Goal: Communication & Community: Answer question/provide support

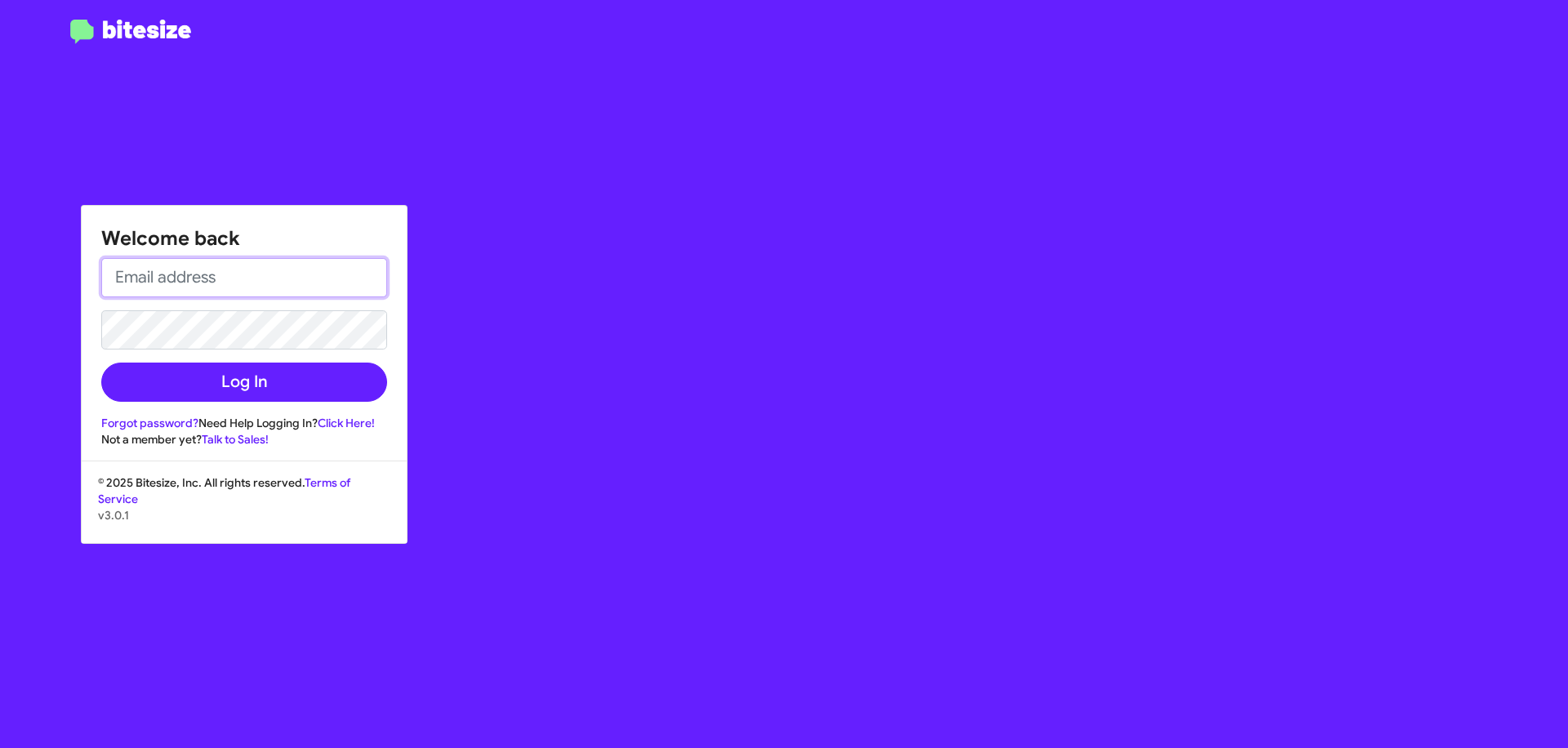
type input "[EMAIL_ADDRESS][DOMAIN_NAME]"
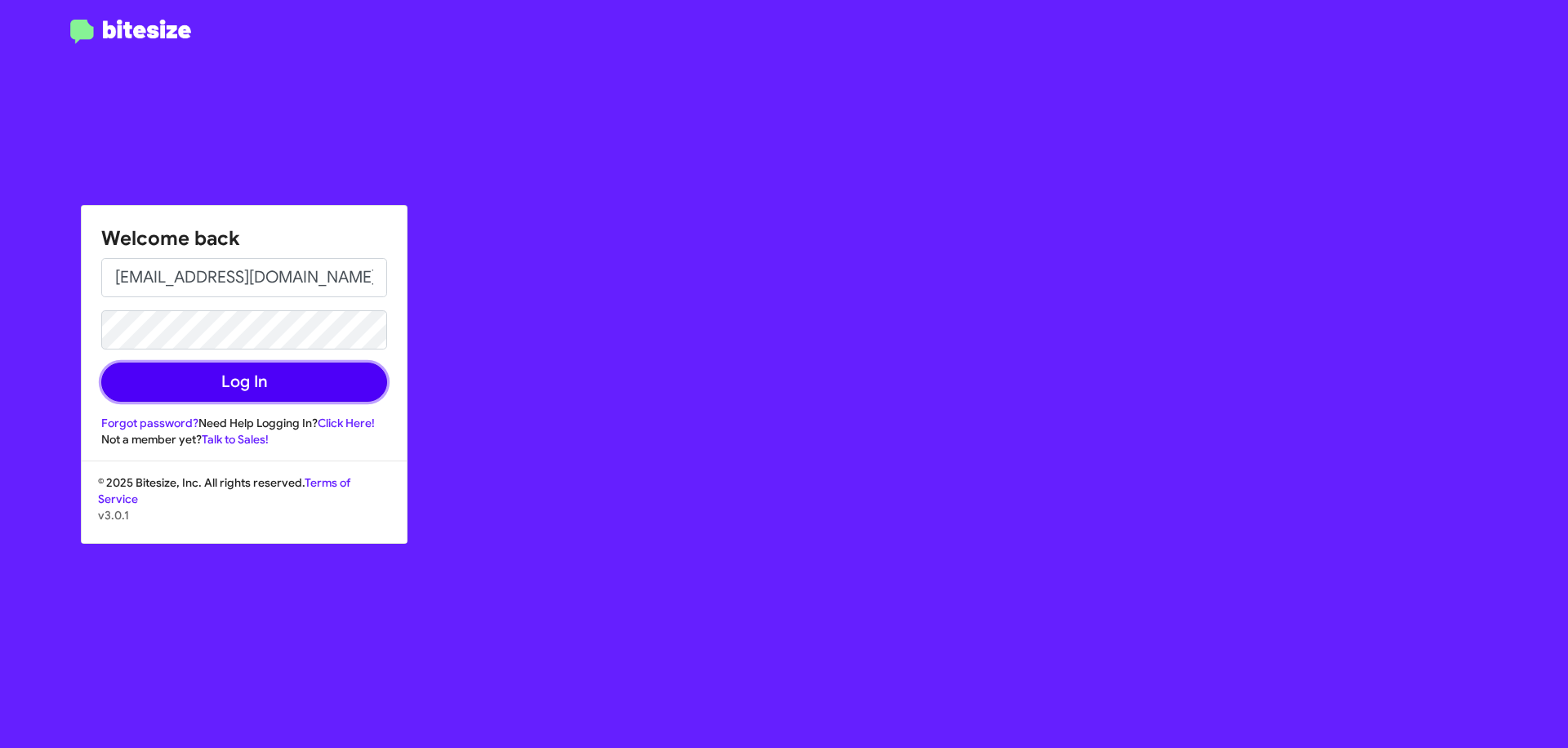
click at [290, 389] on button "Log In" at bounding box center [244, 382] width 286 height 39
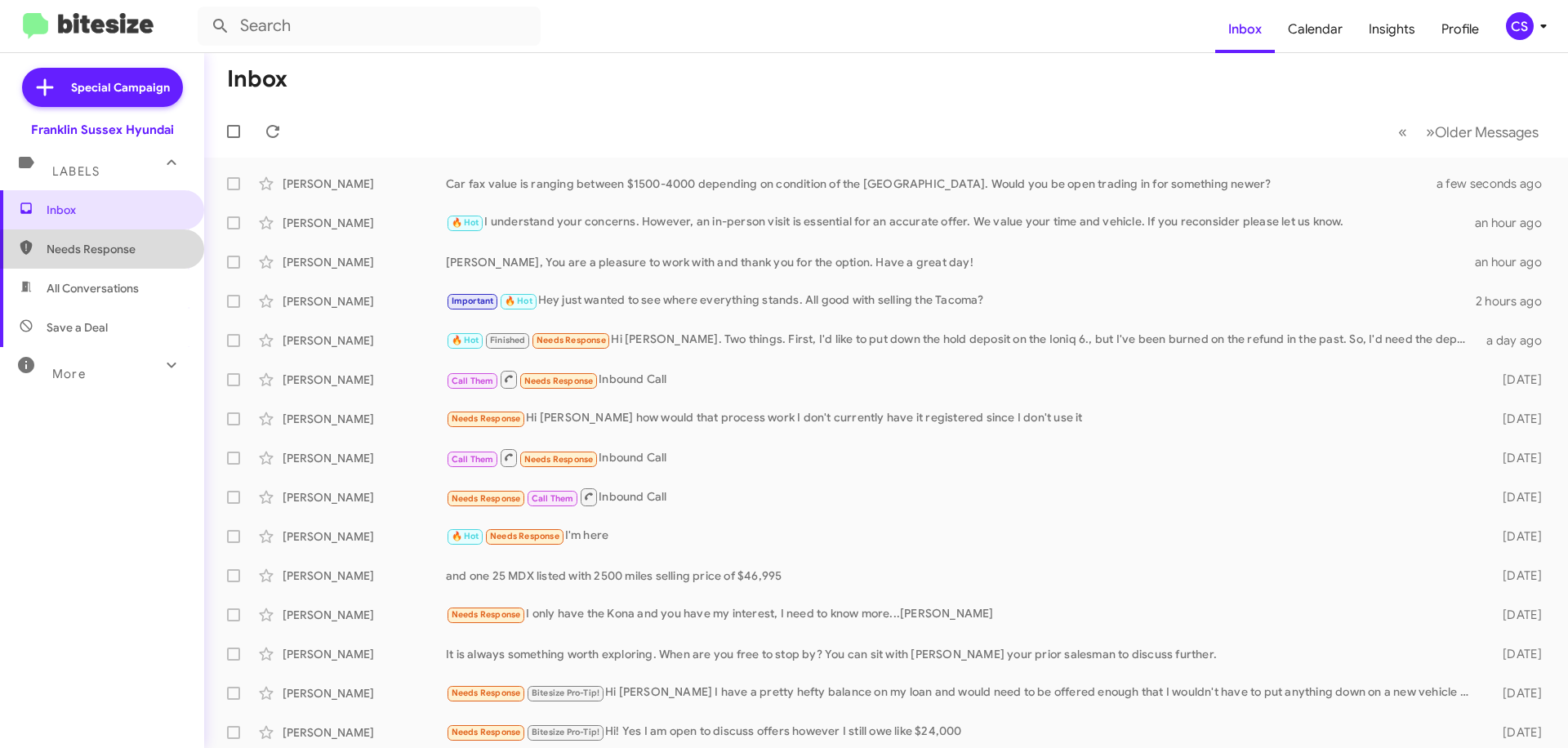
click at [127, 251] on span "Needs Response" at bounding box center [116, 249] width 139 height 16
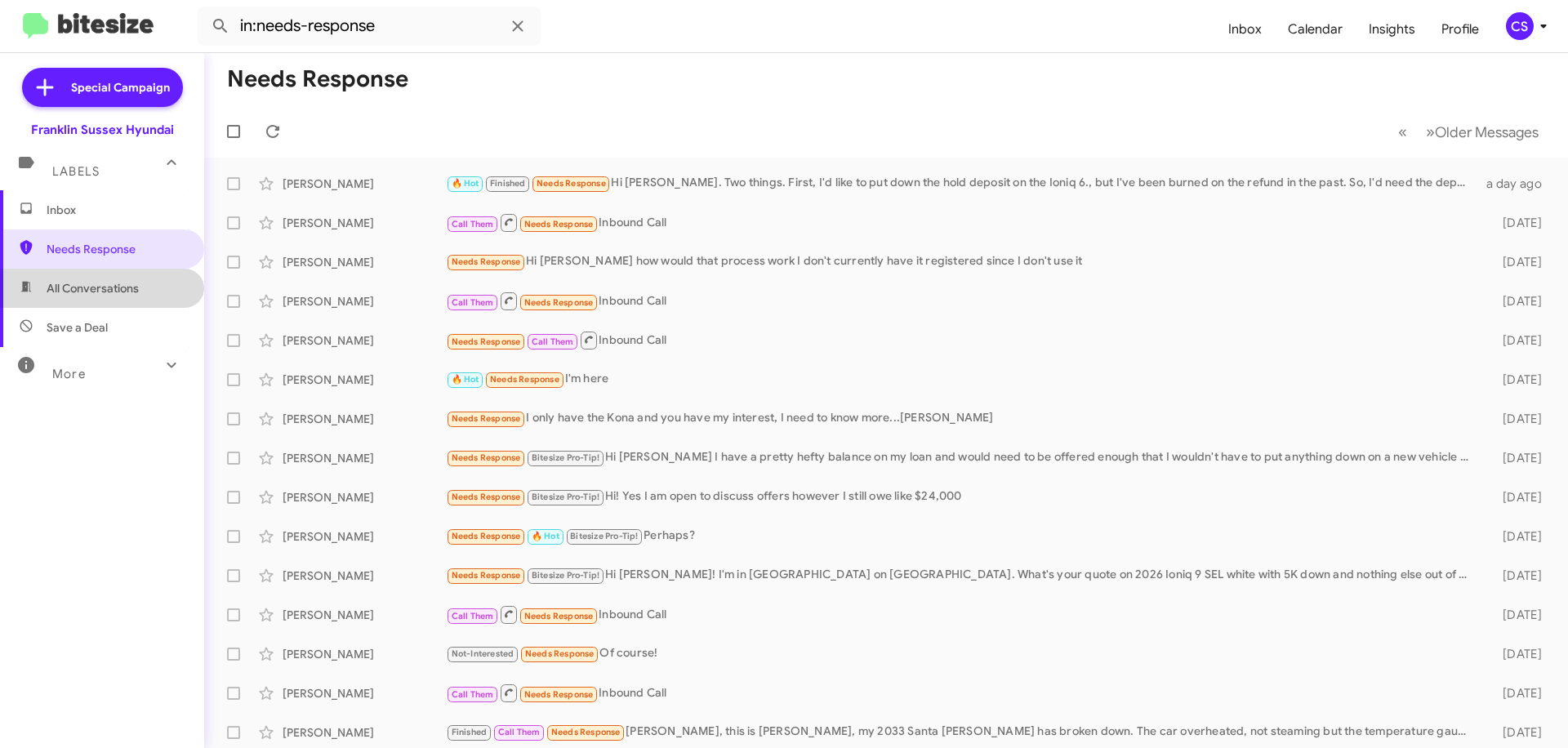
click at [133, 290] on span "All Conversations" at bounding box center [92, 288] width 92 height 16
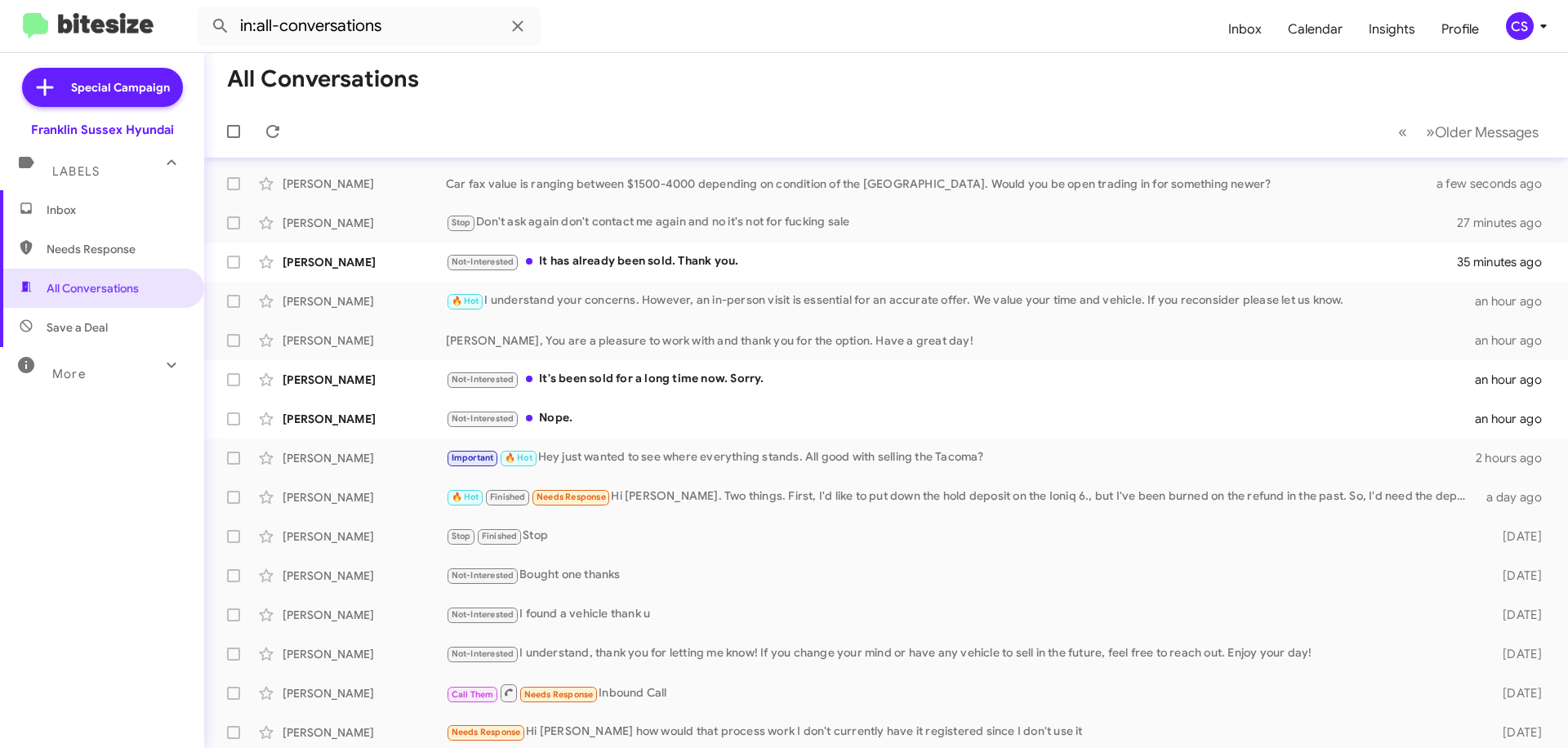
scroll to position [82, 0]
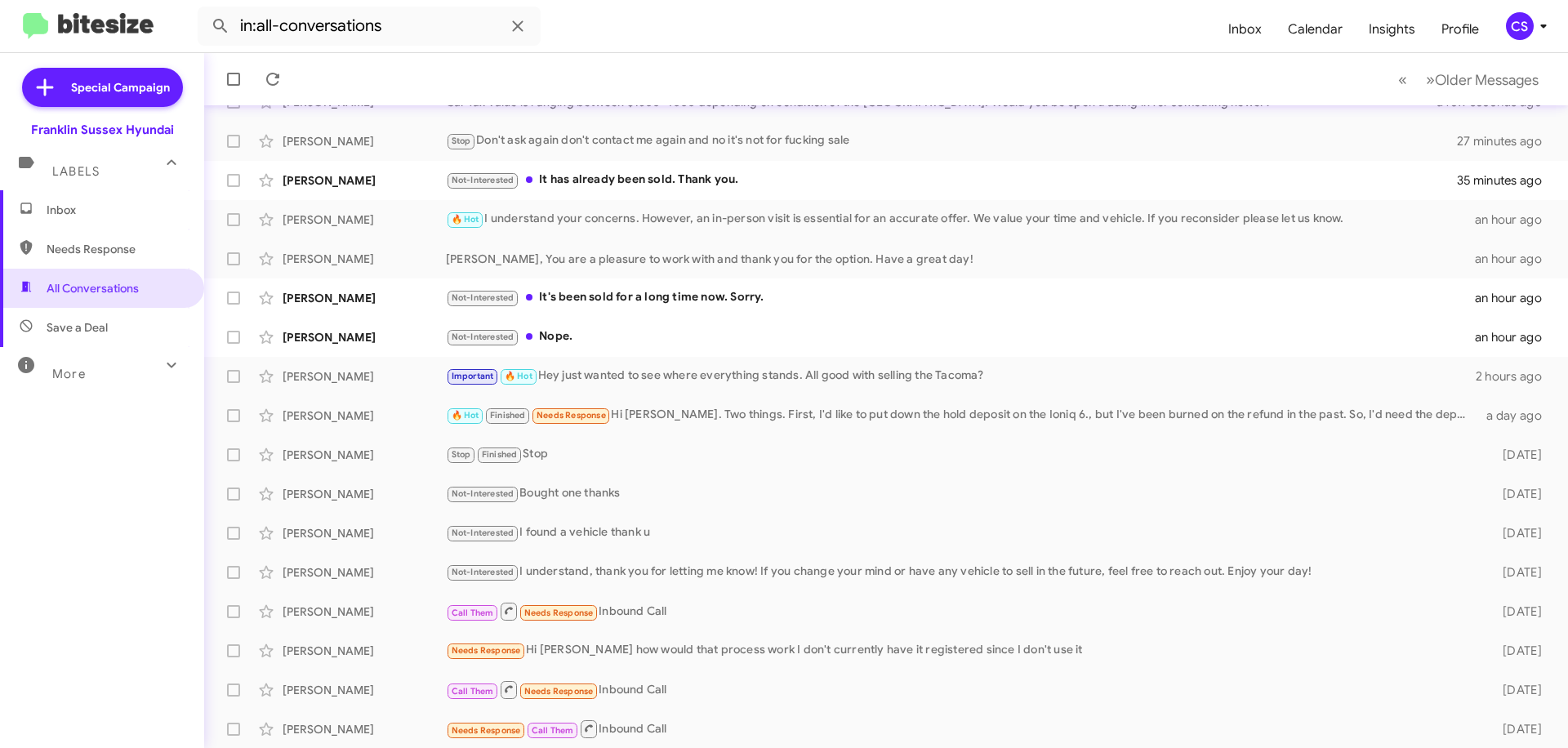
click at [614, 345] on div "Not-Interested Nope." at bounding box center [961, 336] width 1029 height 19
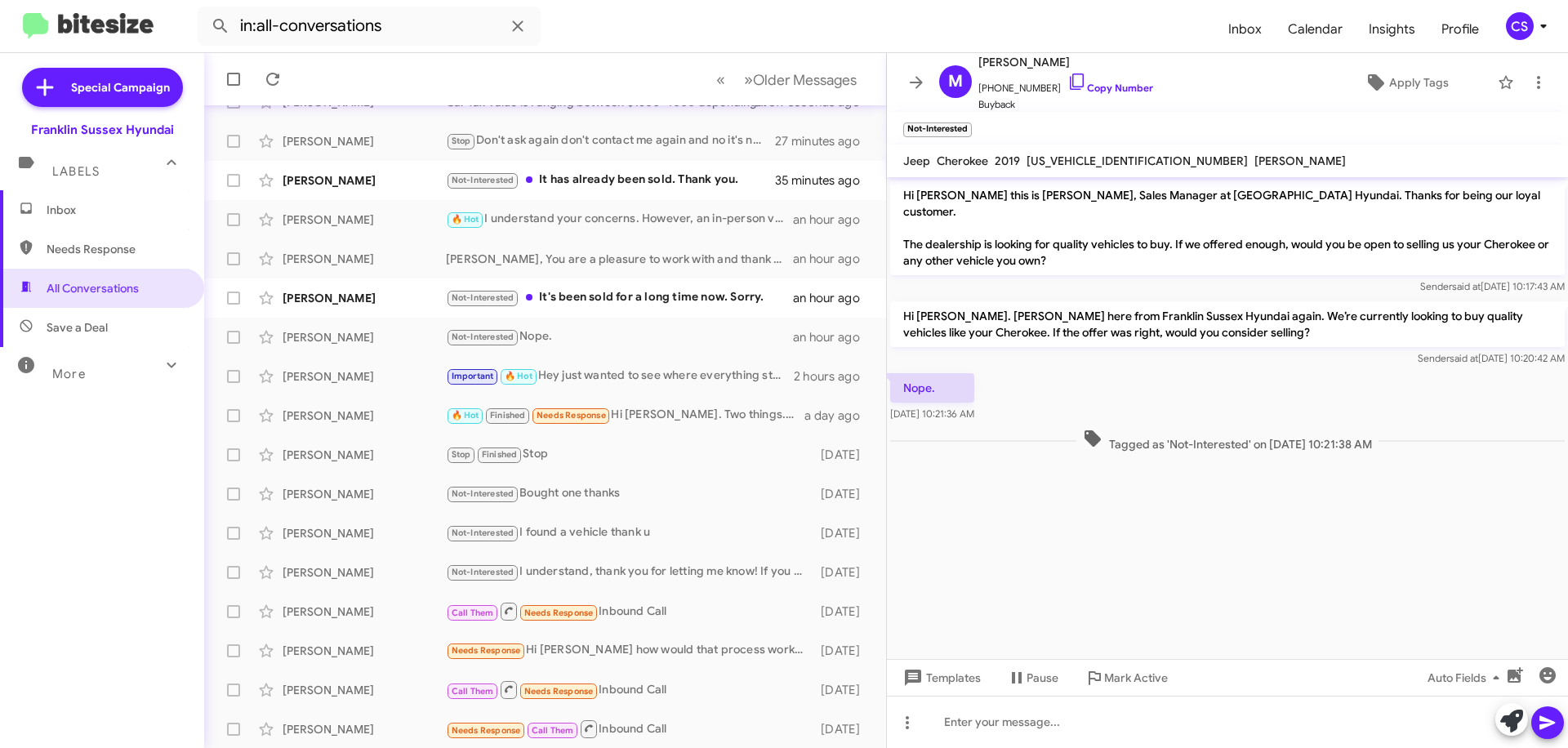
click at [624, 297] on div "Not-Interested It's been sold for a long time now. Sorry." at bounding box center [619, 298] width 347 height 19
click at [628, 178] on div "Not-Interested It has already been sold. Thank you." at bounding box center [611, 180] width 329 height 19
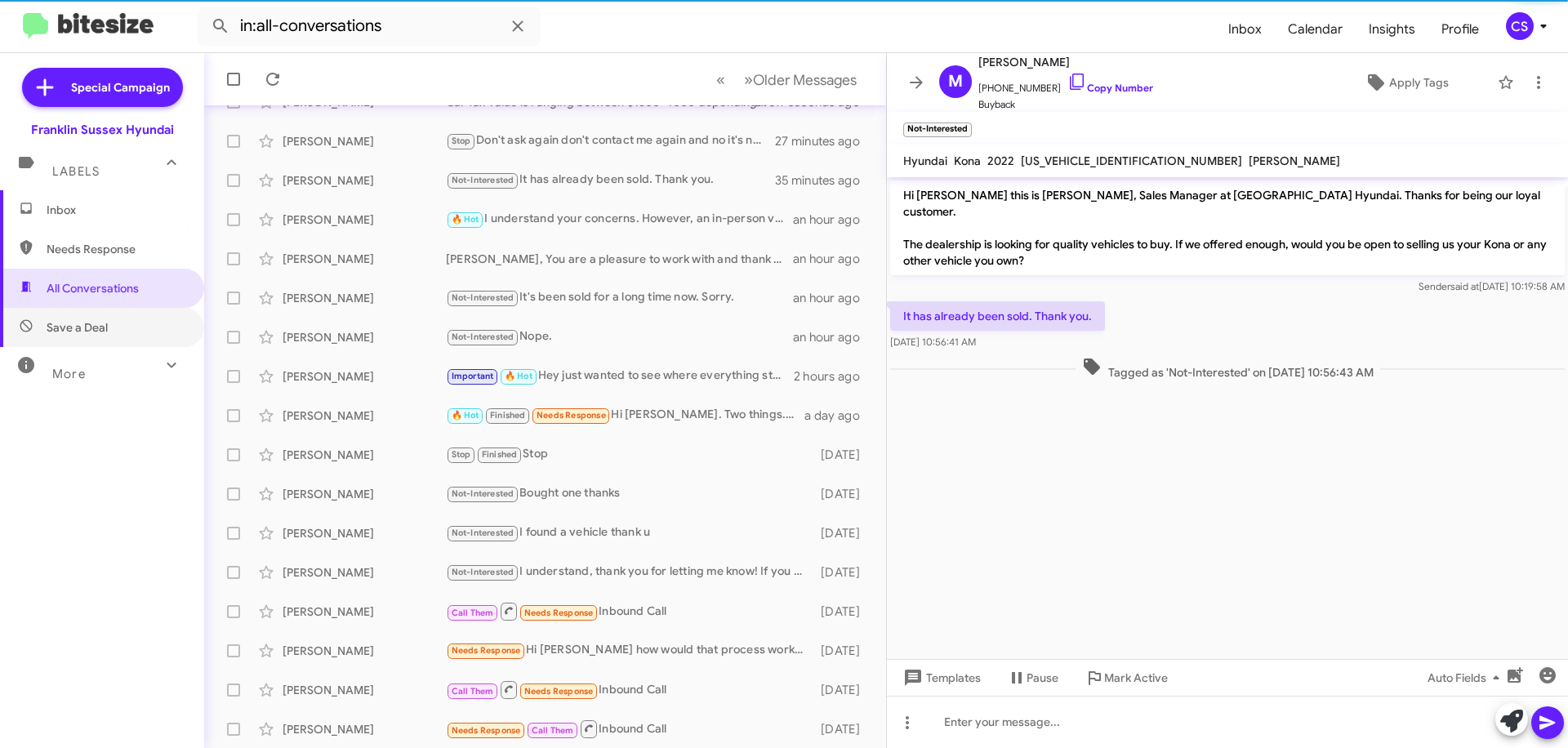
click at [87, 315] on span "Save a Deal" at bounding box center [102, 327] width 204 height 39
type input "in:not-interested"
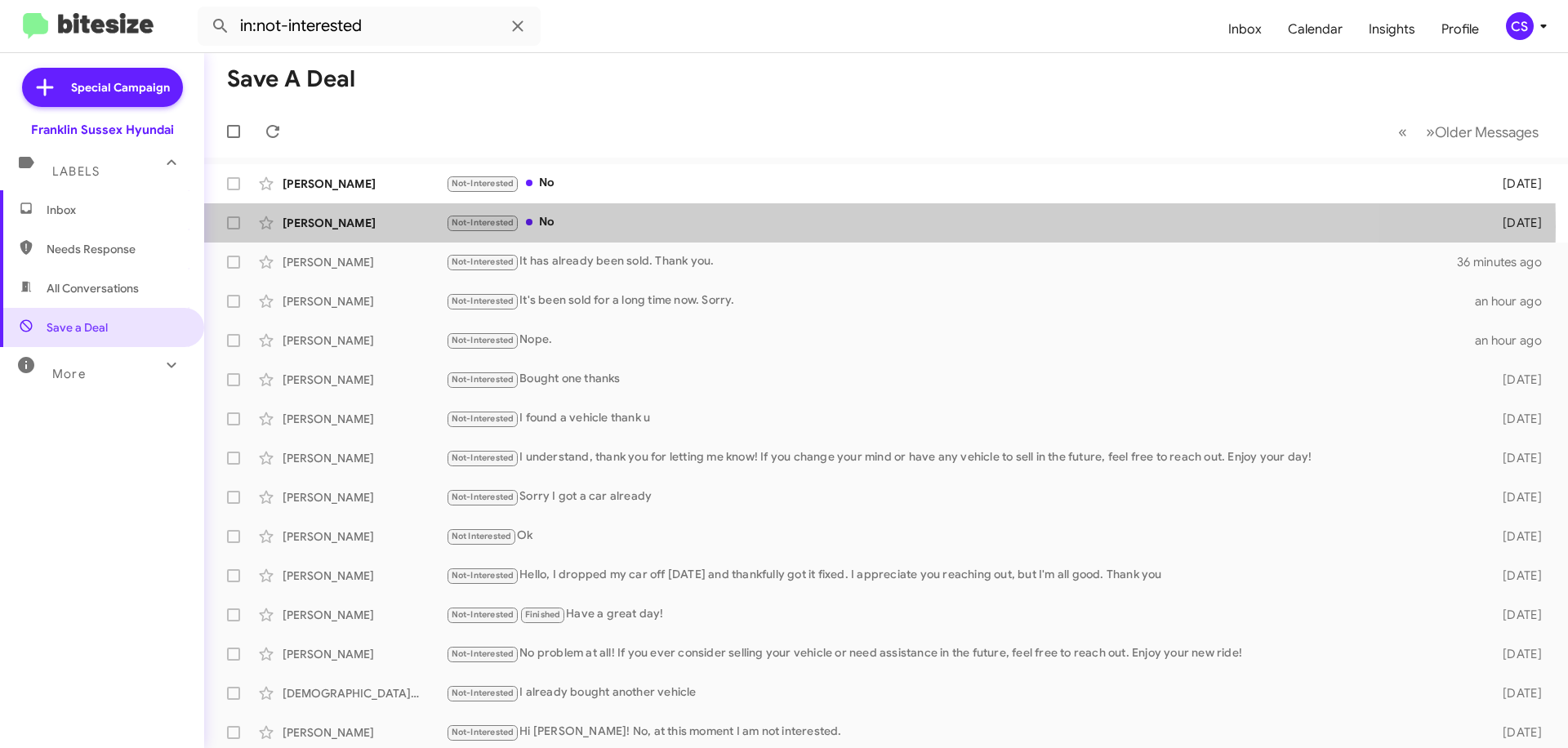
click at [637, 226] on div "Not-Interested No" at bounding box center [962, 223] width 1031 height 19
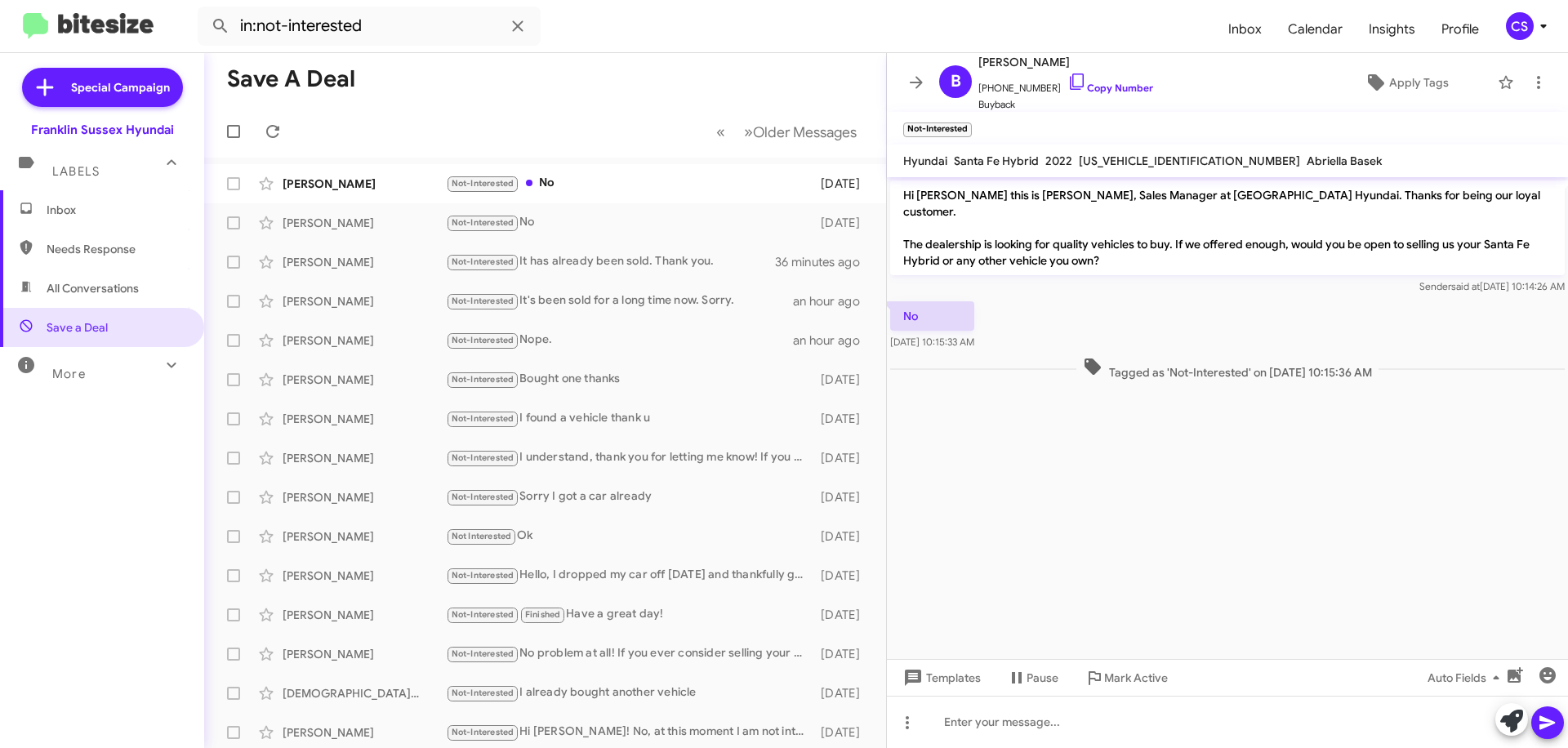
click at [608, 196] on div "[PERSON_NAME] Not-Interested No [DATE]" at bounding box center [545, 183] width 655 height 33
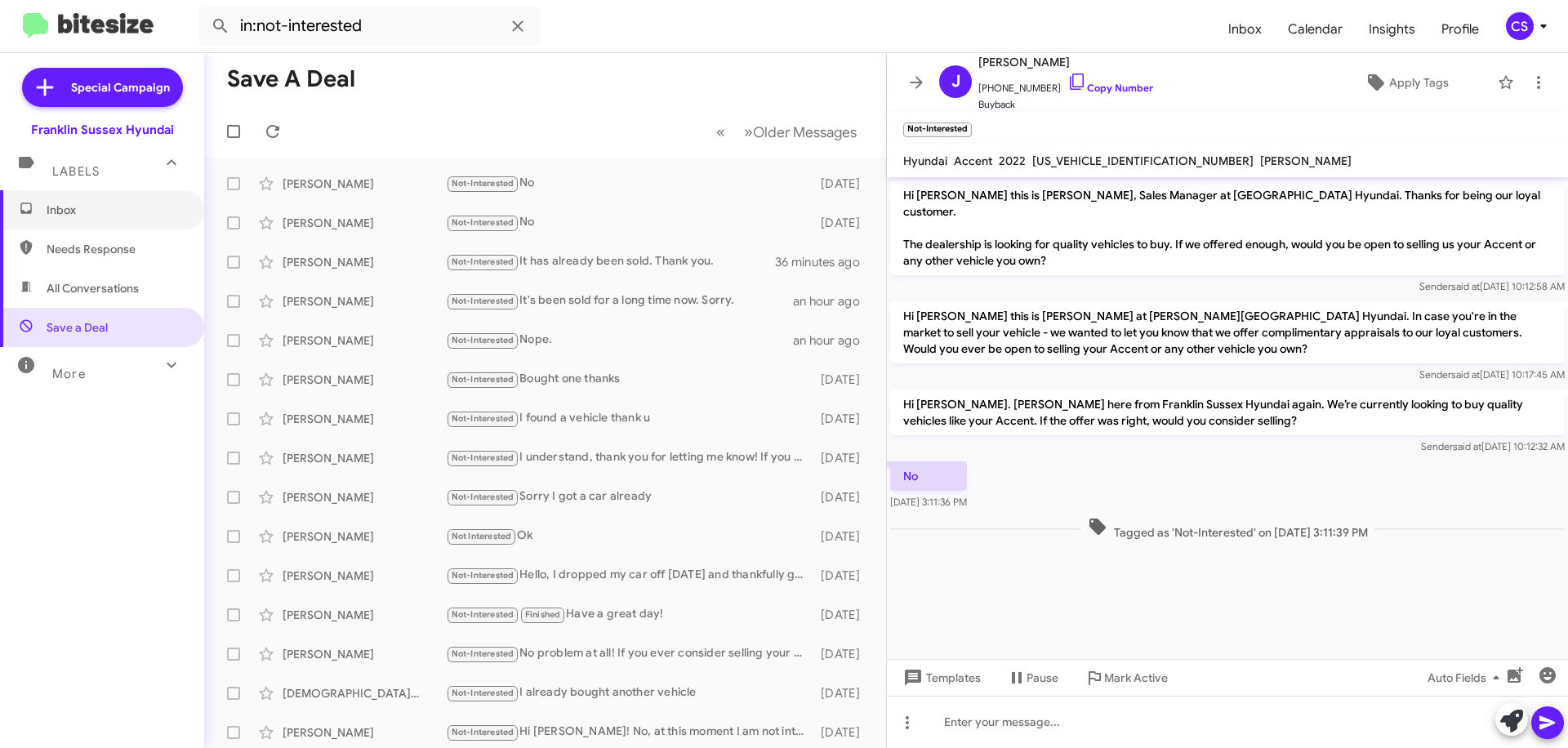
click at [85, 210] on span "Inbox" at bounding box center [116, 209] width 139 height 16
